Goal: Task Accomplishment & Management: Manage account settings

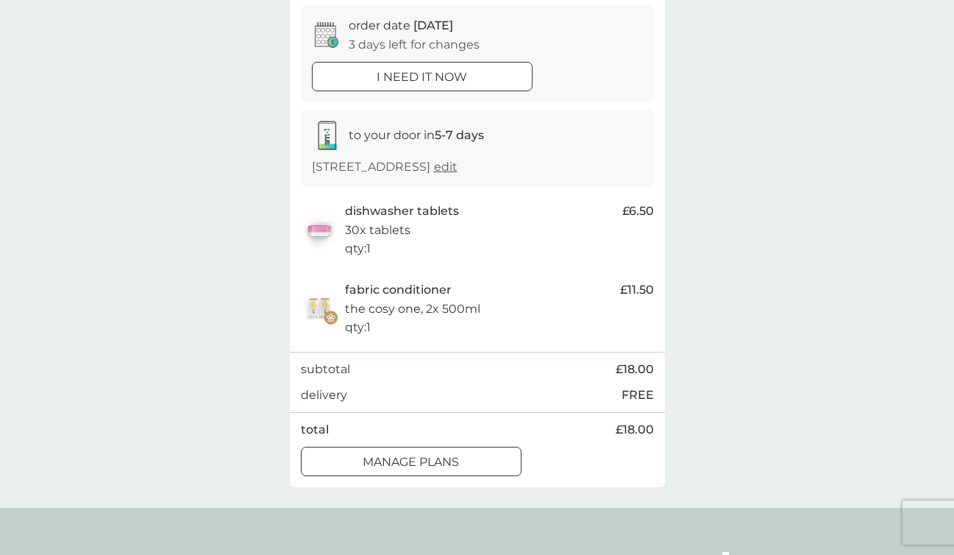
scroll to position [143, 0]
click at [389, 458] on div at bounding box center [392, 459] width 9 height 9
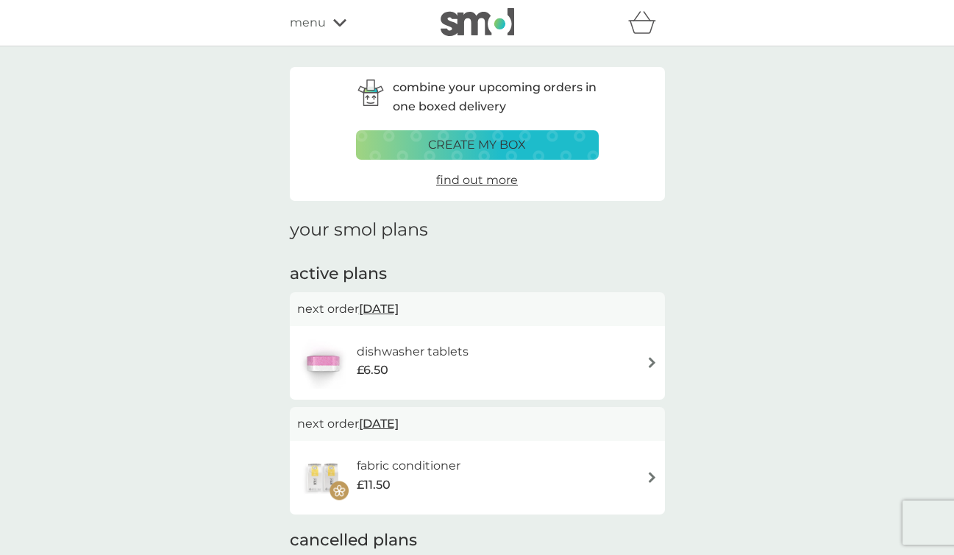
click at [648, 474] on img at bounding box center [652, 476] width 11 height 11
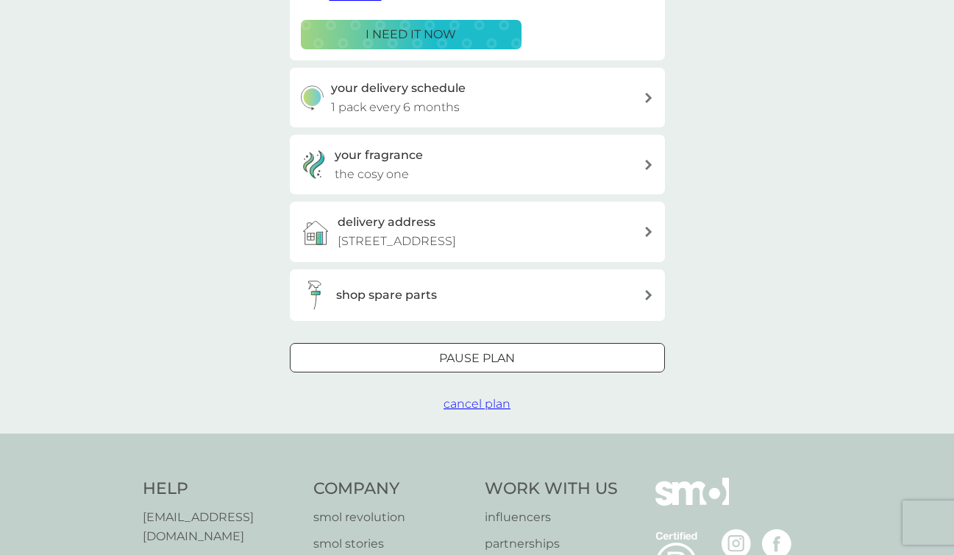
scroll to position [293, 0]
click at [478, 357] on div at bounding box center [477, 356] width 2 height 2
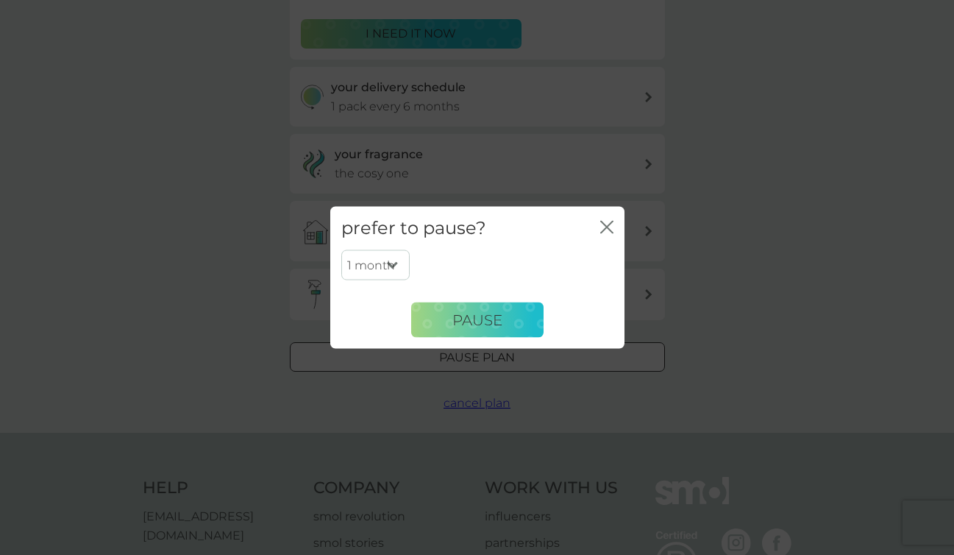
click at [391, 262] on select "1 month 2 months 3 months 4 months 5 months 6 months" at bounding box center [375, 264] width 68 height 31
click at [476, 318] on span "Pause" at bounding box center [477, 319] width 50 height 18
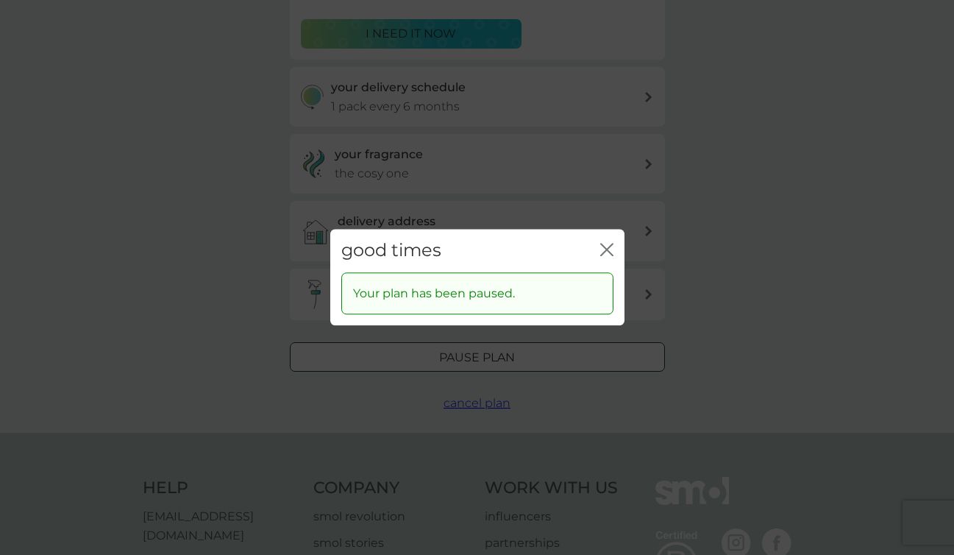
click at [605, 249] on icon "close" at bounding box center [606, 249] width 13 height 13
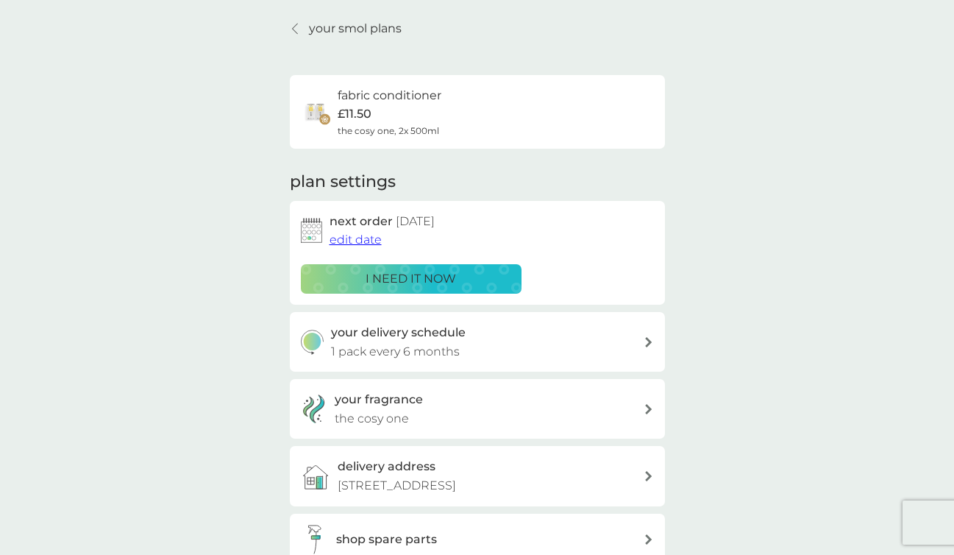
scroll to position [0, 0]
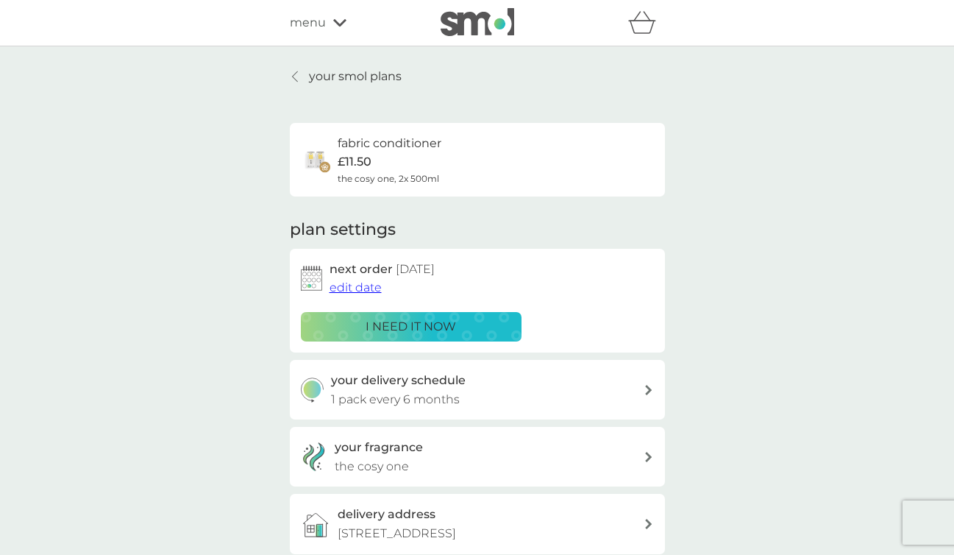
click at [348, 75] on p "your smol plans" at bounding box center [355, 76] width 93 height 19
